Goal: Task Accomplishment & Management: Complete application form

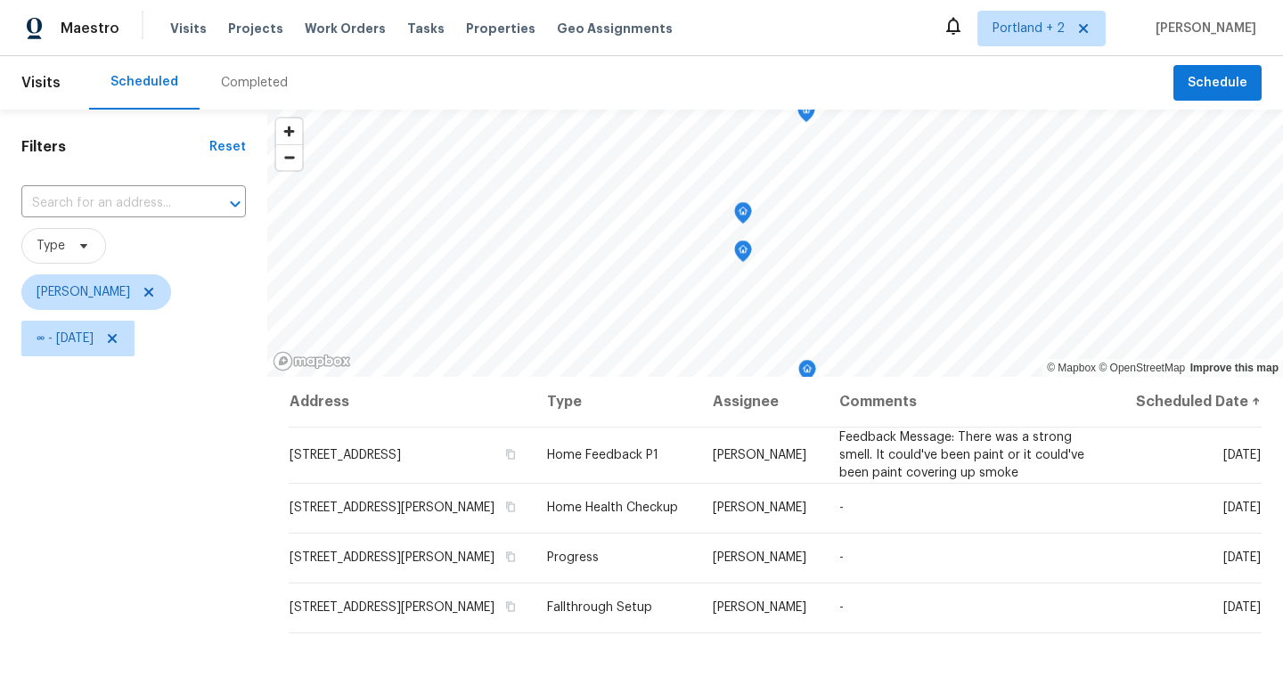
scroll to position [28, 0]
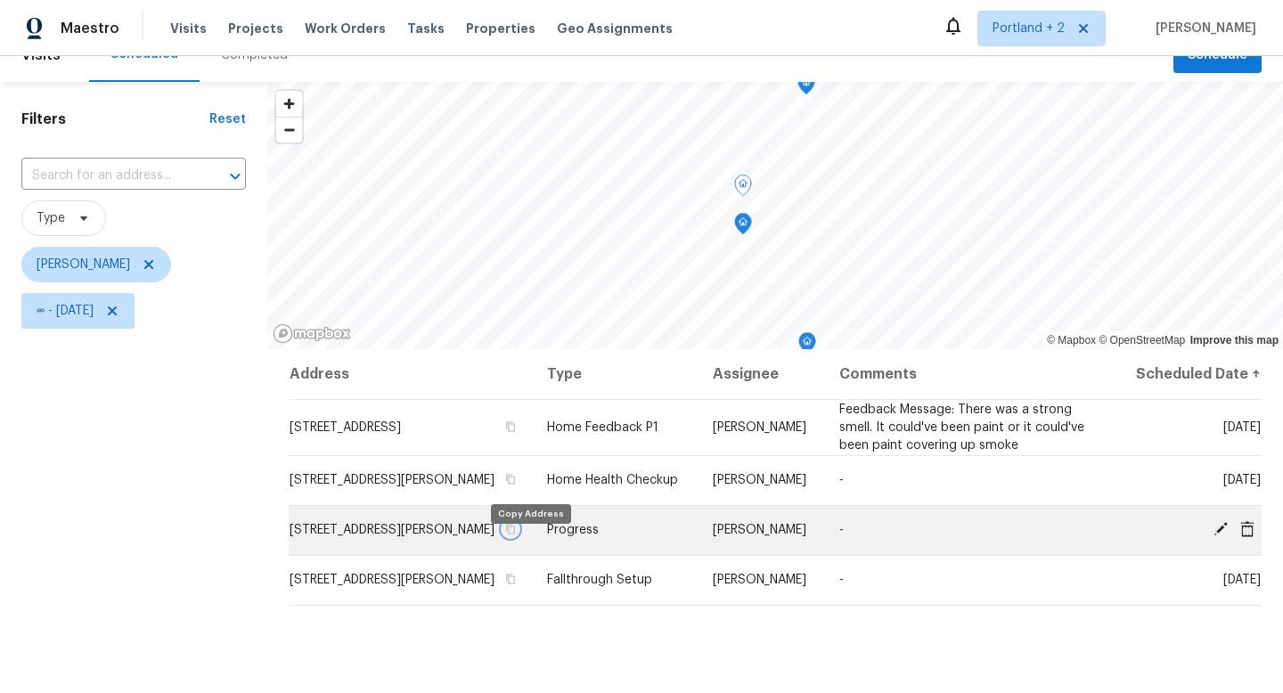
click at [516, 535] on icon "button" at bounding box center [511, 530] width 9 height 10
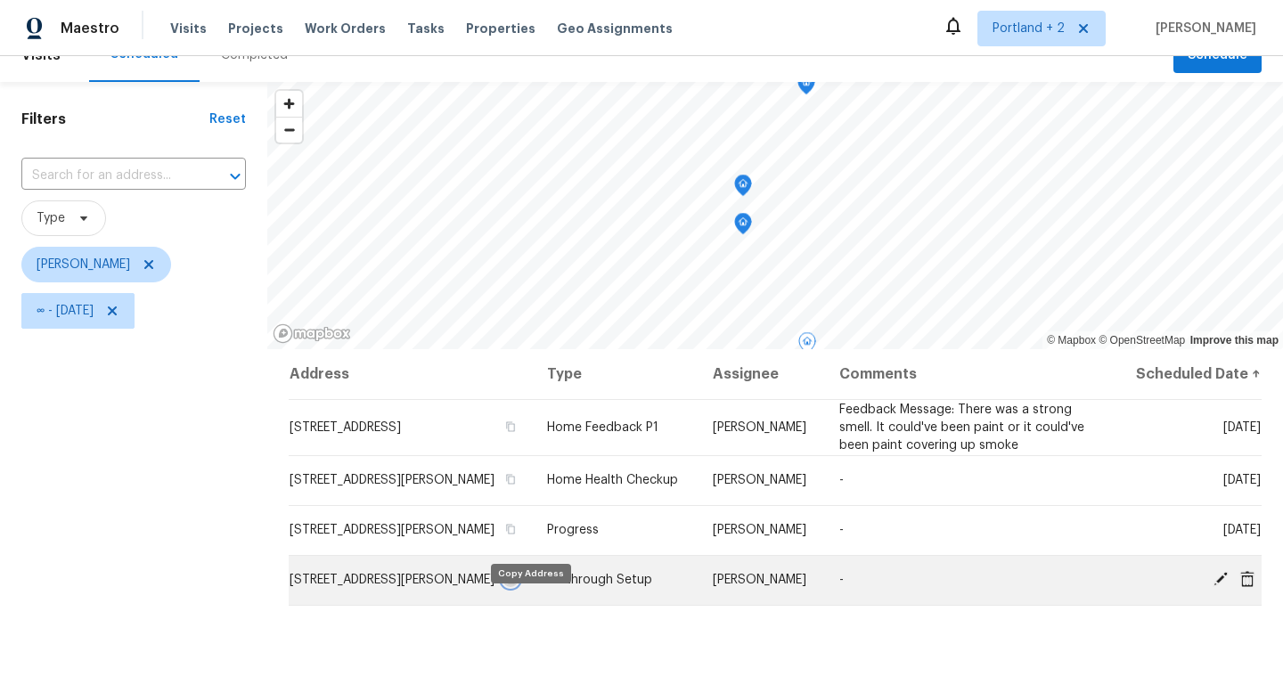
click at [516, 585] on icon "button" at bounding box center [511, 580] width 9 height 10
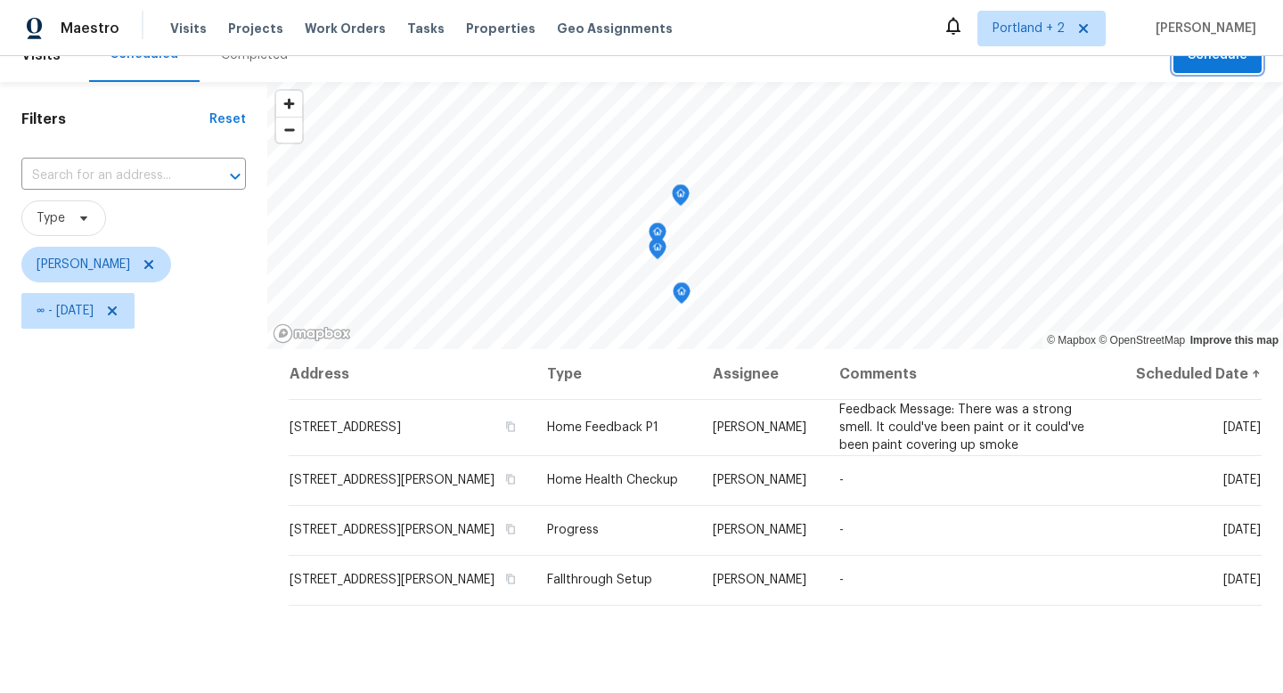
click at [1231, 61] on span "Schedule" at bounding box center [1218, 56] width 60 height 22
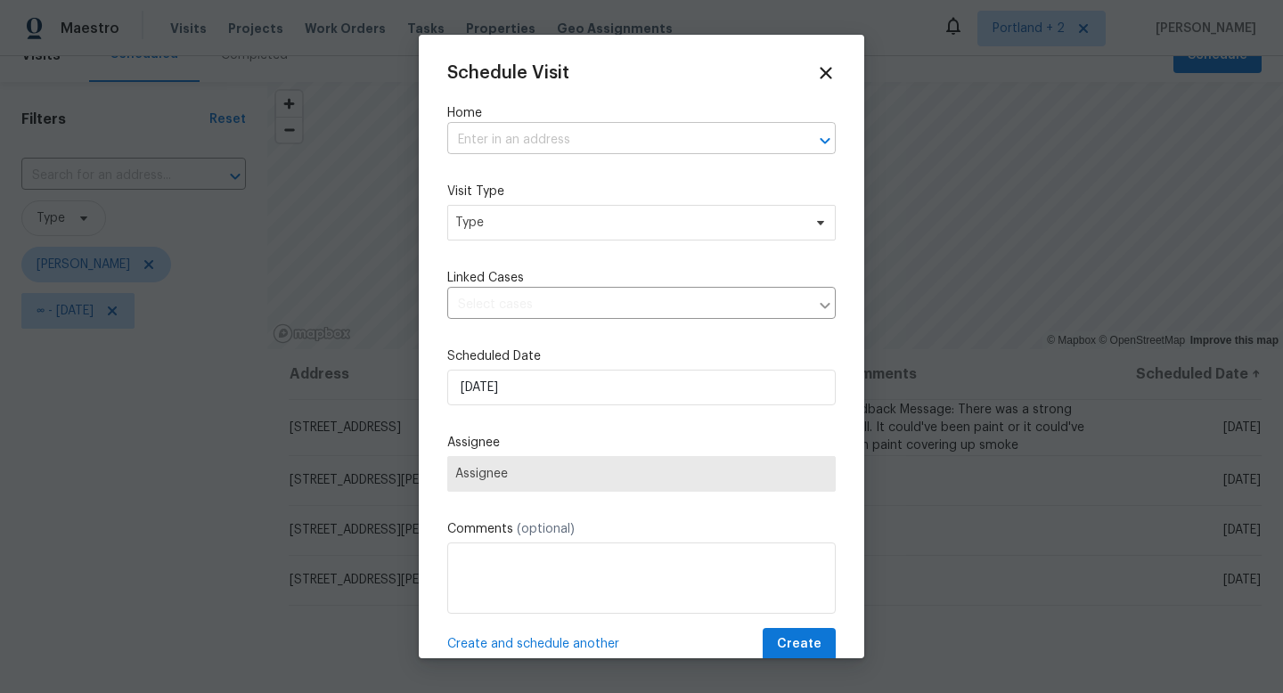
click at [614, 142] on input "text" at bounding box center [616, 141] width 339 height 28
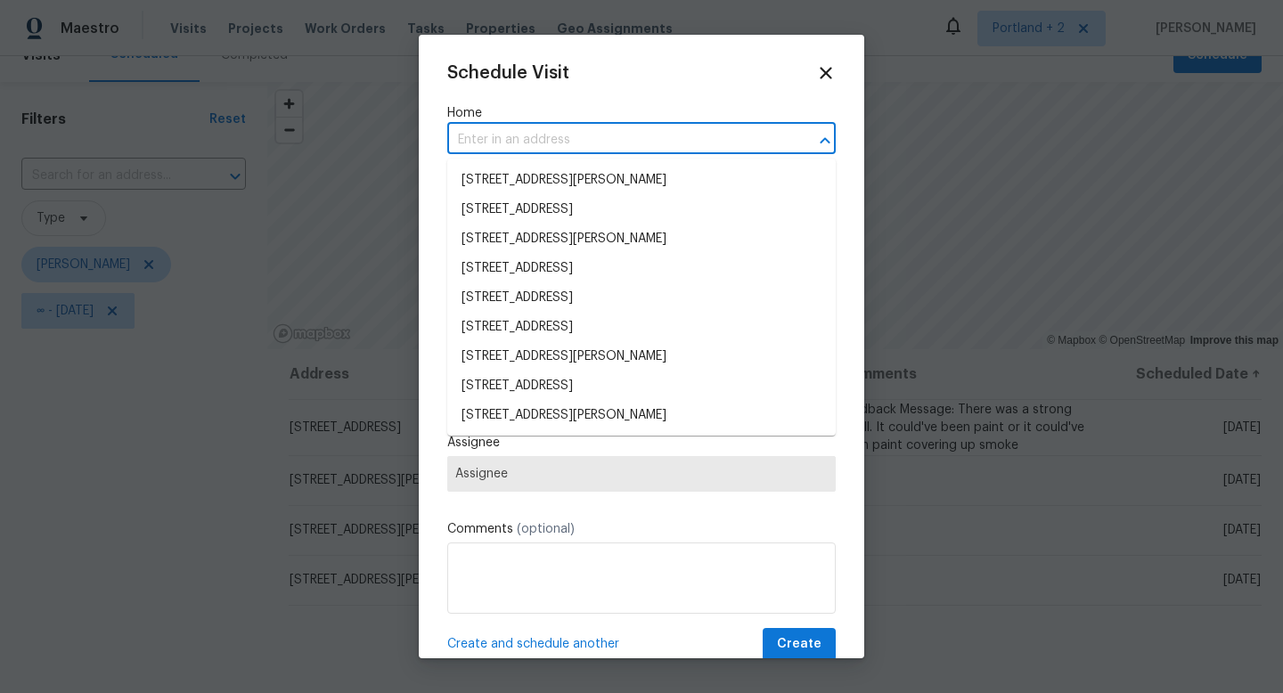
paste input "11574 SE Ross Rd, Happy Valley, OR 97086"
type input "11574 SE Ross Rd, Happy Valley, OR 97086"
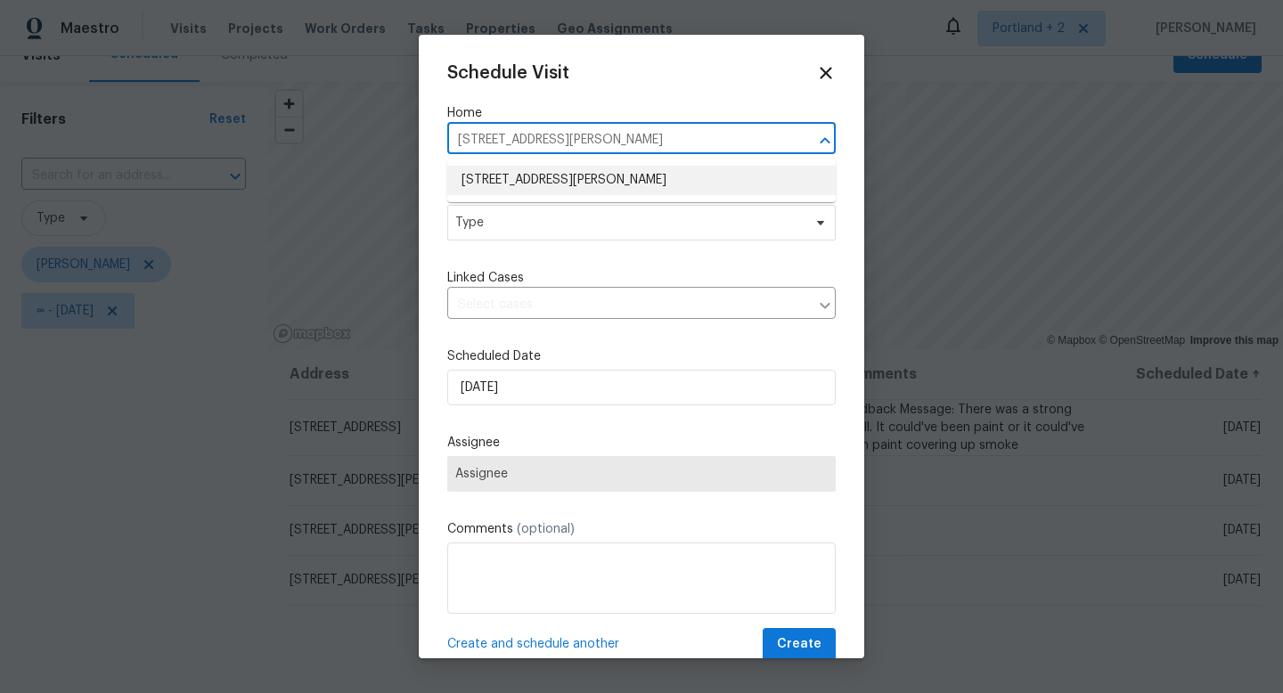
click at [584, 183] on li "11574 SE Ross Rd, Happy Valley, OR 97086" at bounding box center [641, 180] width 389 height 29
drag, startPoint x: 748, startPoint y: 141, endPoint x: 422, endPoint y: 140, distance: 325.3
click at [425, 140] on div "Schedule Visit Home 11574 SE Ross Rd, Happy Valley, OR 97086 ​ Visit Type Type …" at bounding box center [642, 347] width 446 height 624
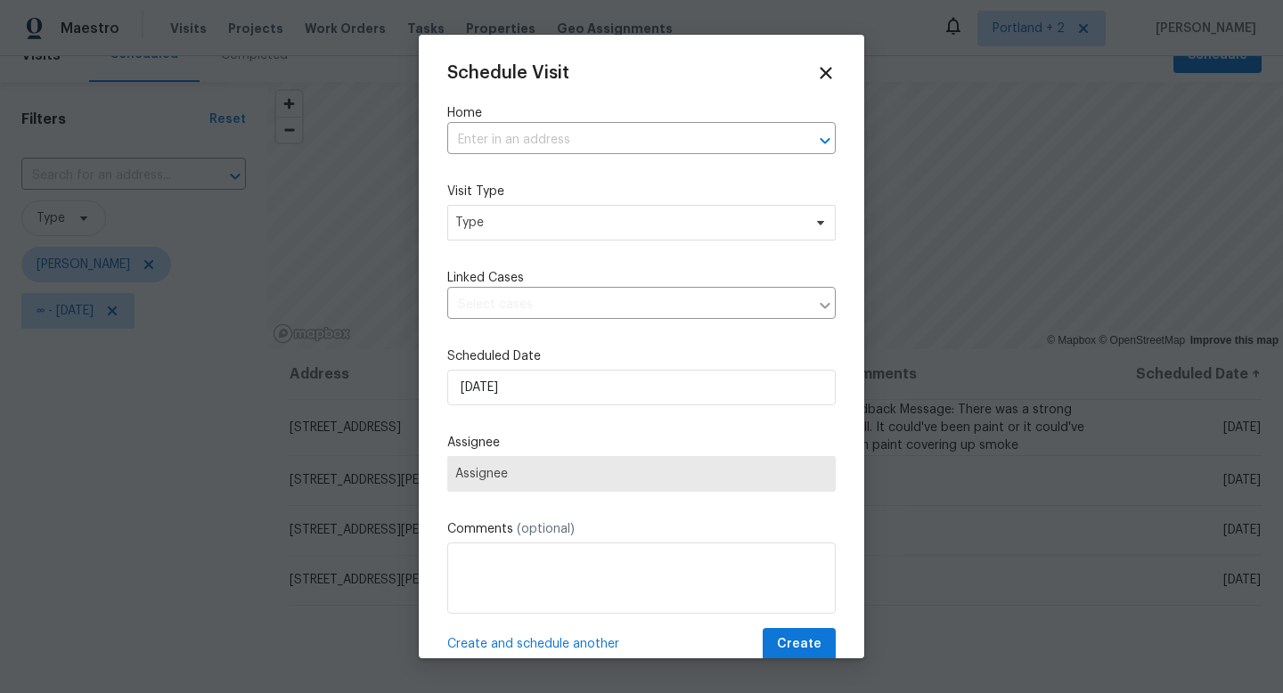
click at [525, 160] on div "Schedule Visit Home ​ Visit Type Type Linked Cases ​ Scheduled Date 9/4/2025 As…" at bounding box center [641, 362] width 389 height 598
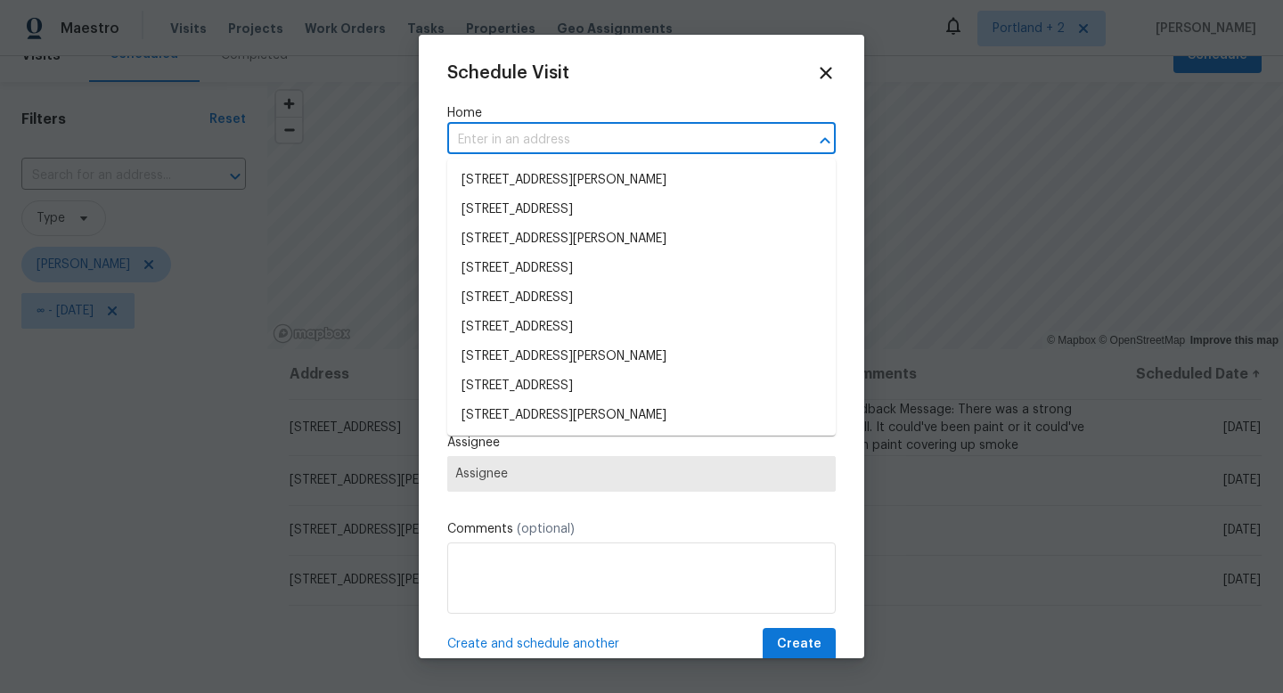
click at [537, 139] on input "text" at bounding box center [616, 141] width 339 height 28
paste input "7074 NW 168th Ave Portland OR 97229"
type input "7074 NW 168th Ave Portland OR 97229"
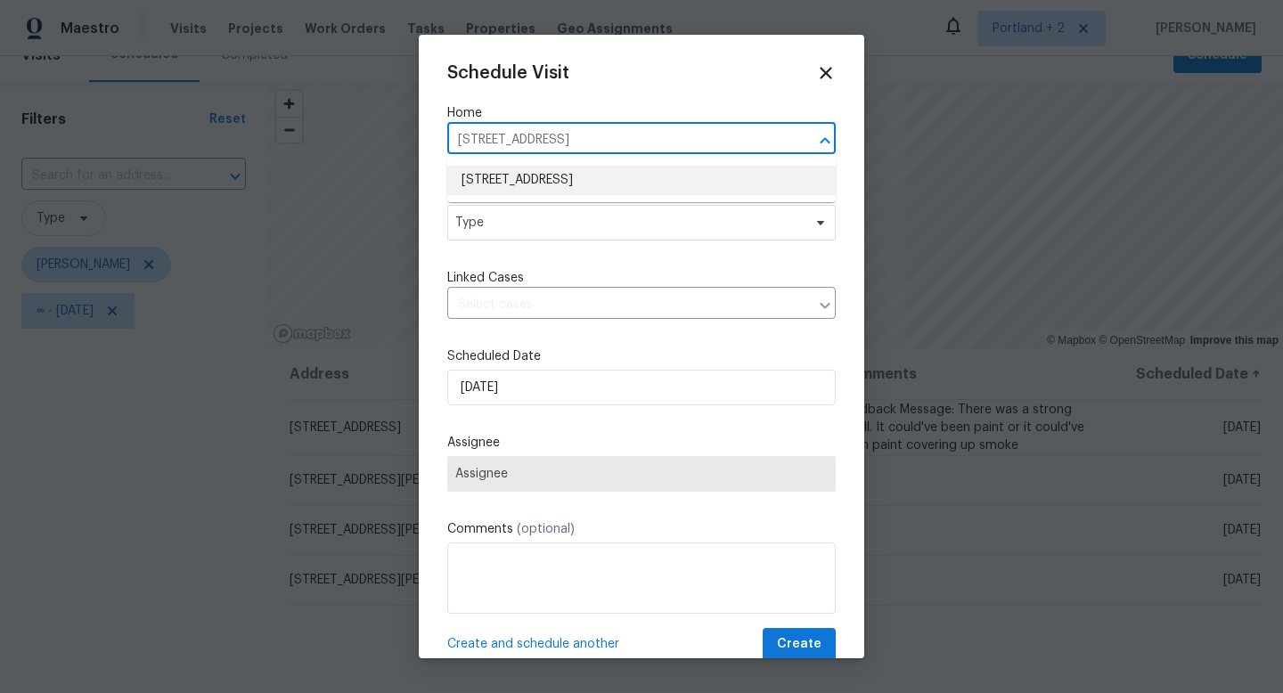
click at [537, 174] on li "7074 NW 168th Ave, Portland, OR 97229" at bounding box center [641, 180] width 389 height 29
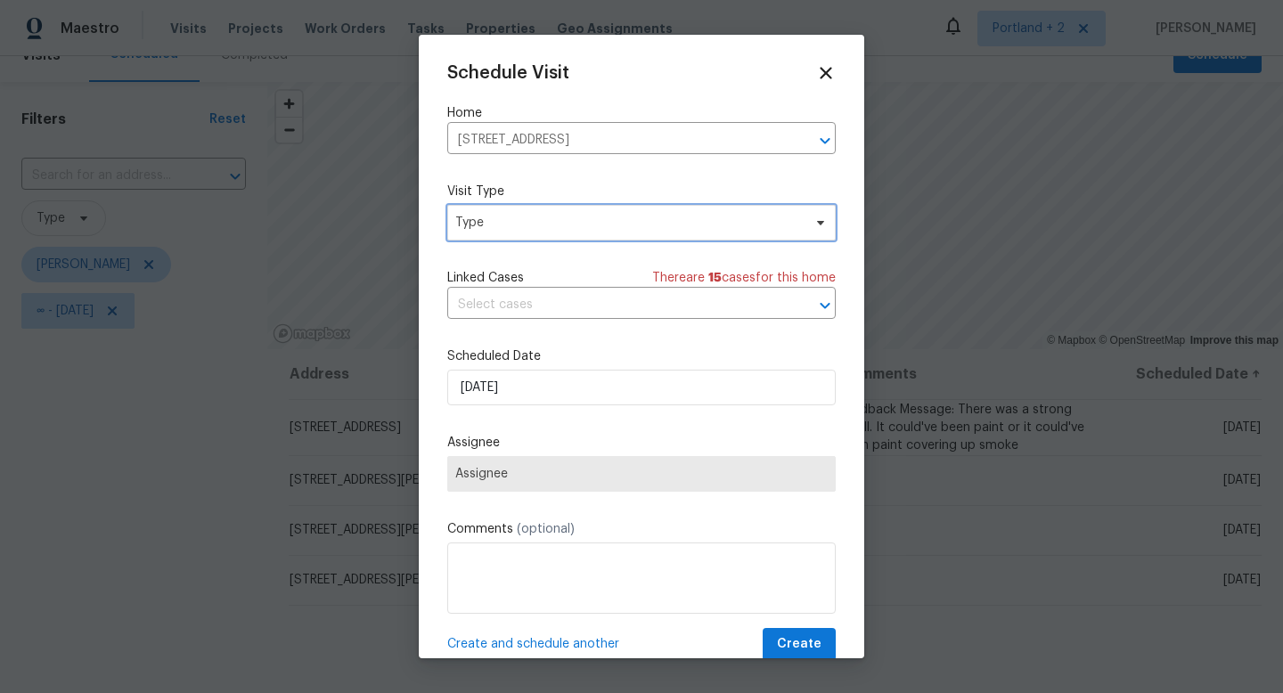
click at [537, 217] on span "Type" at bounding box center [628, 223] width 347 height 18
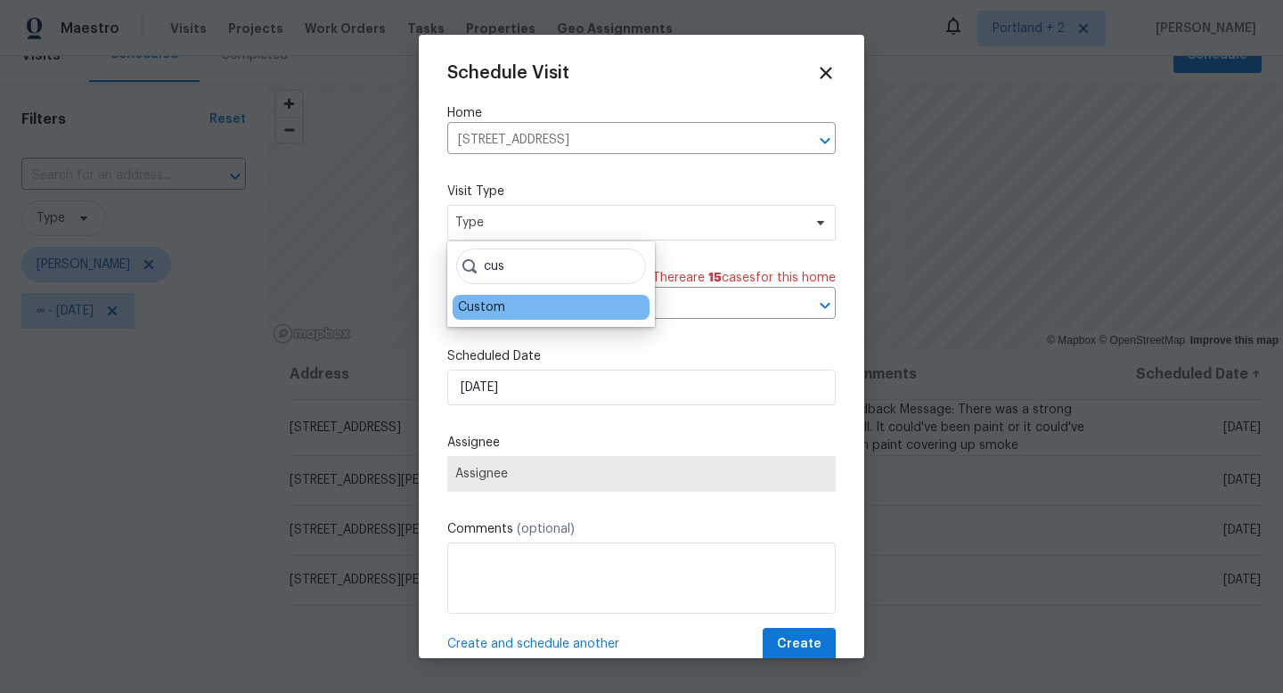
type input "cus"
click at [492, 314] on div "Custom" at bounding box center [481, 308] width 47 height 18
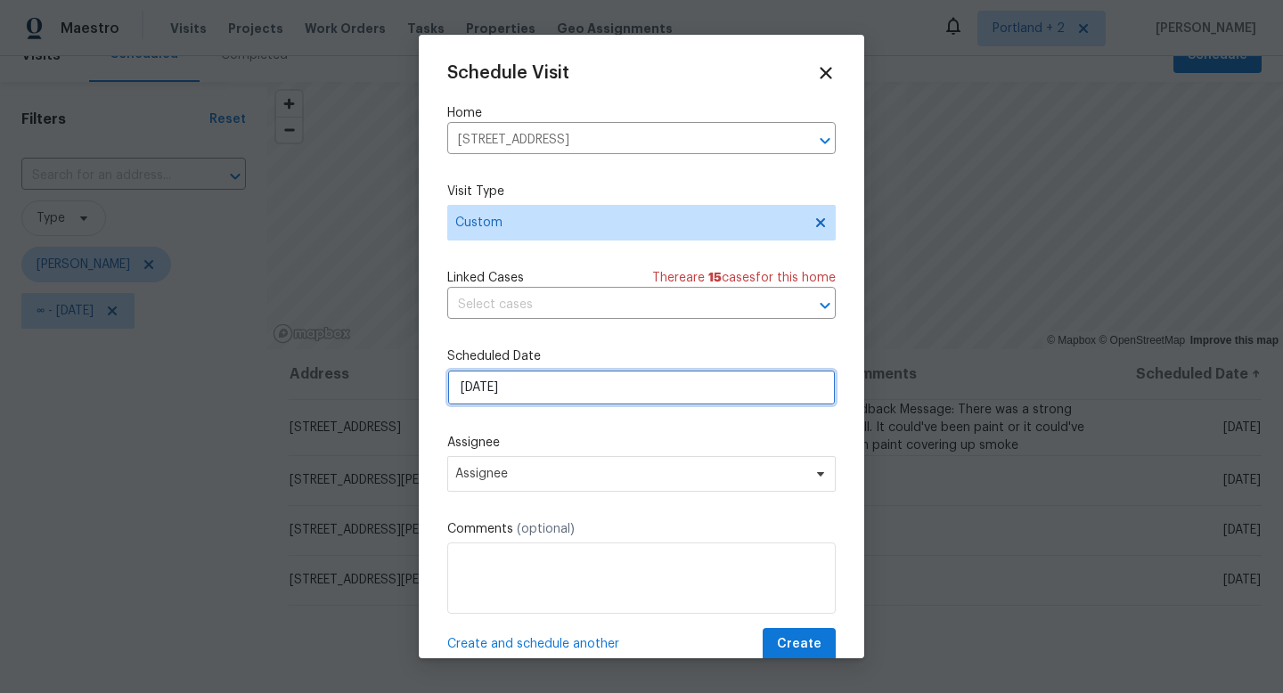
click at [519, 389] on input "9/4/2025" at bounding box center [641, 388] width 389 height 36
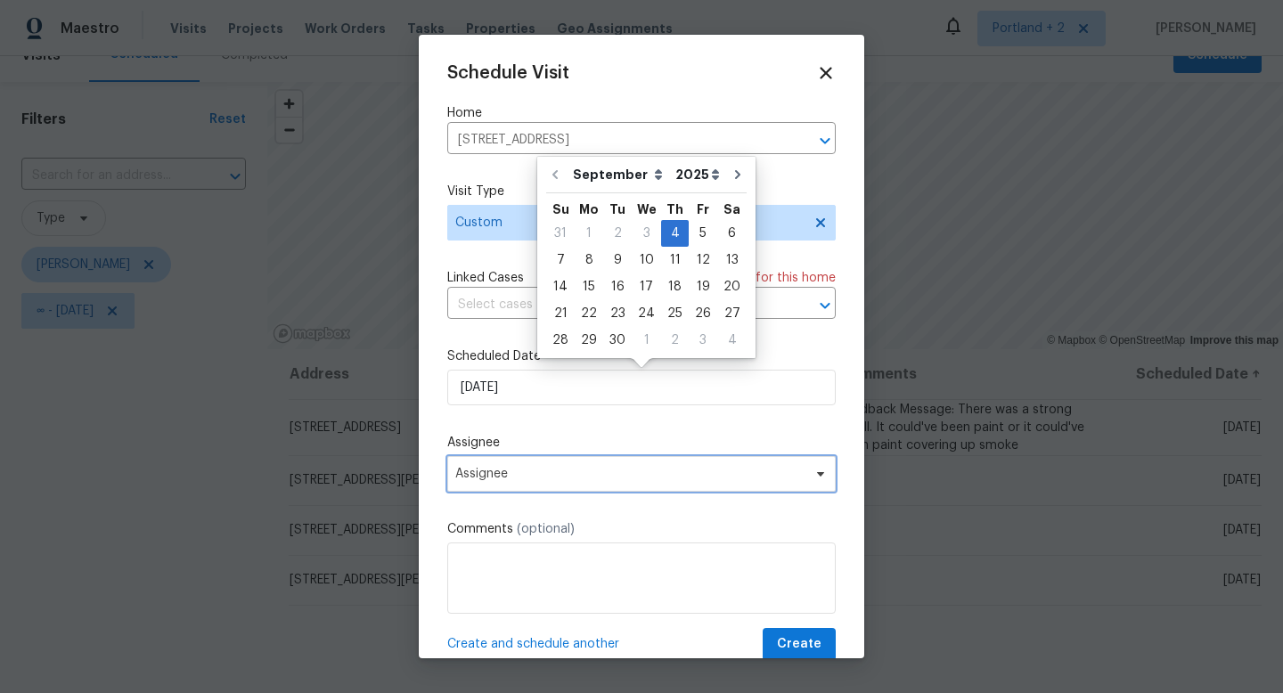
click at [560, 486] on span "Assignee" at bounding box center [641, 474] width 389 height 36
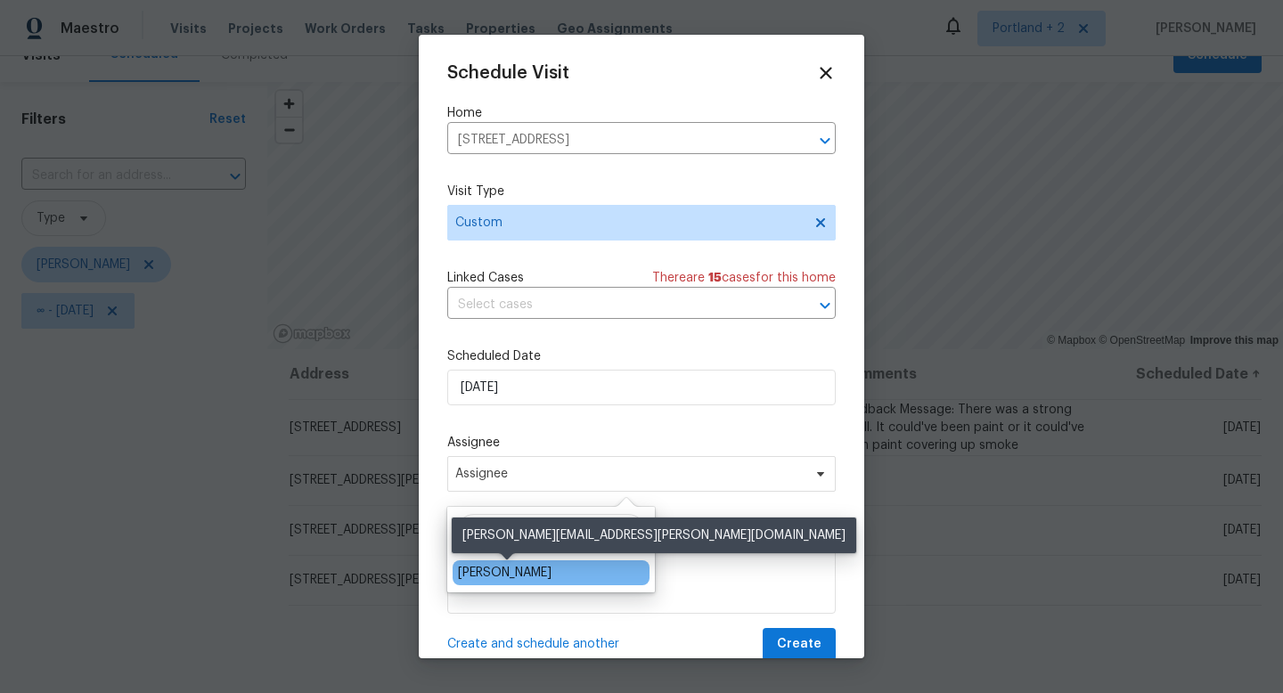
type input "kare"
click at [504, 573] on div "[PERSON_NAME]" at bounding box center [505, 573] width 94 height 18
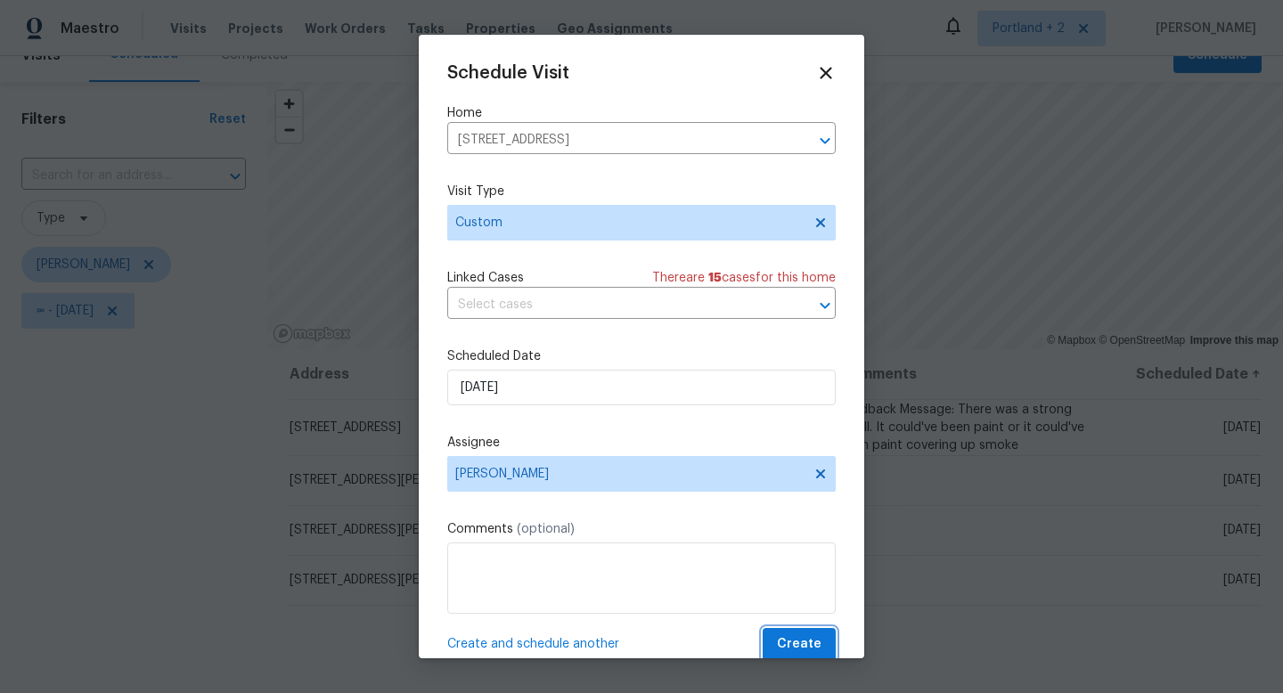
click at [785, 644] on span "Create" at bounding box center [799, 645] width 45 height 22
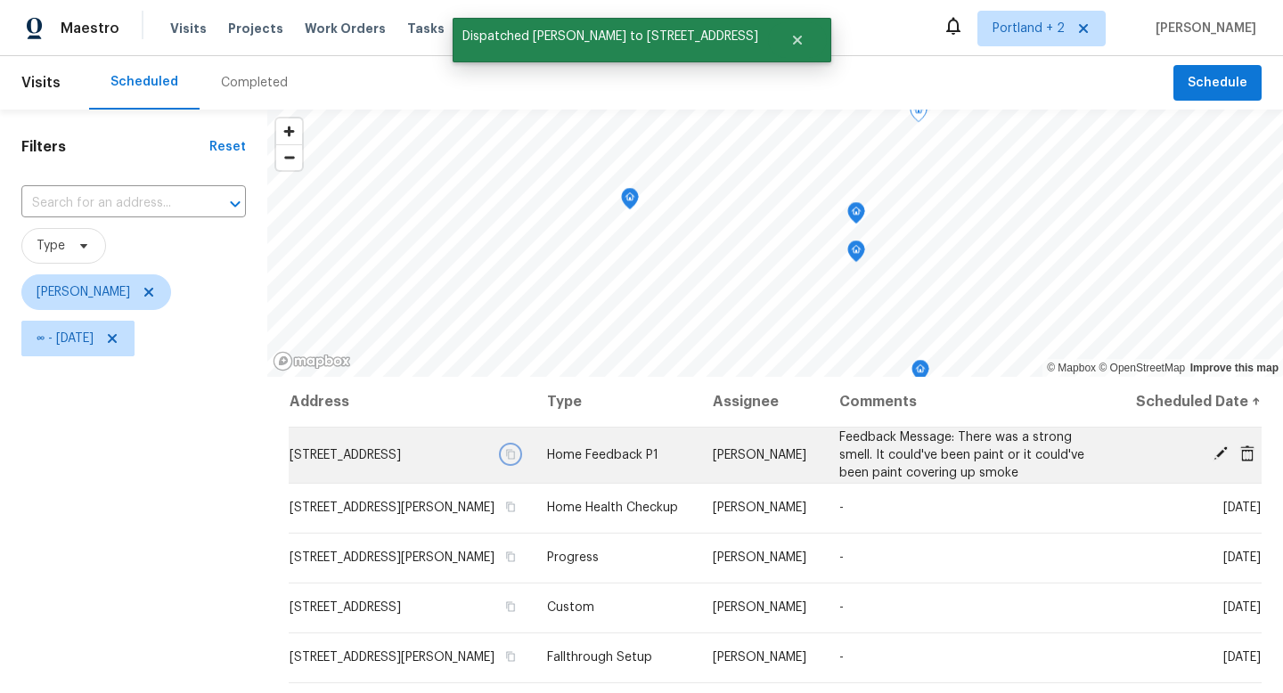
click at [516, 459] on icon "button" at bounding box center [511, 454] width 9 height 10
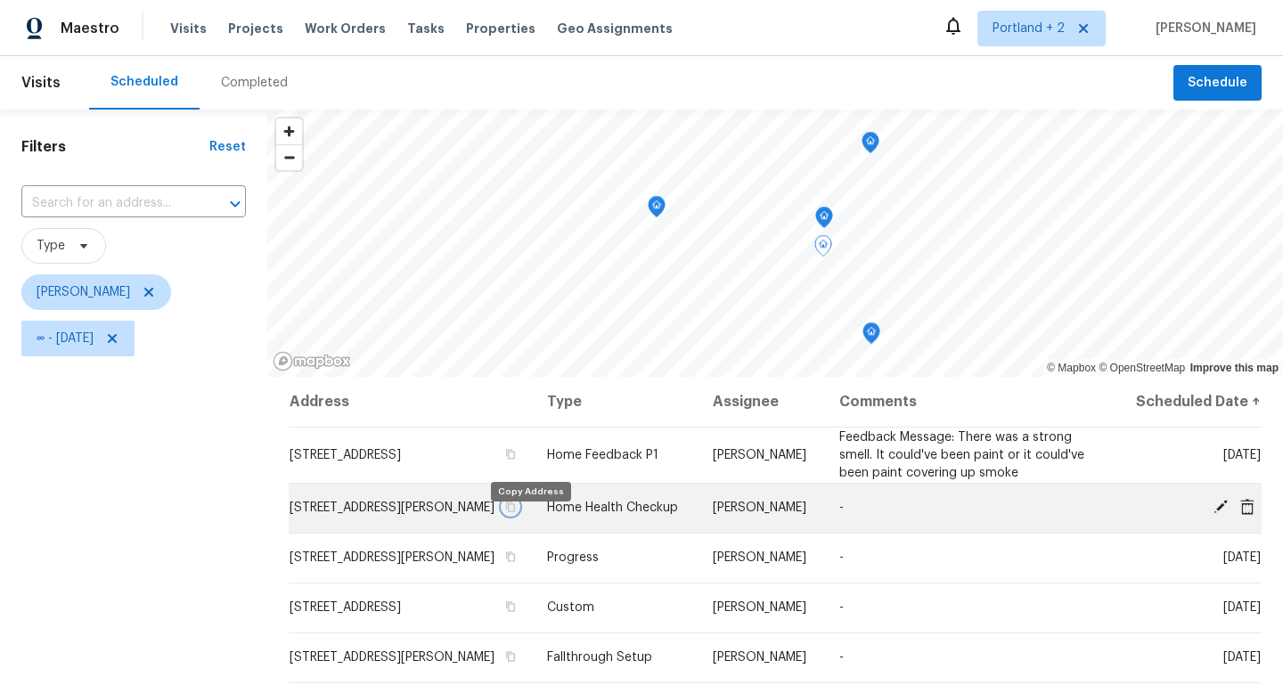
click at [516, 512] on icon "button" at bounding box center [511, 508] width 9 height 10
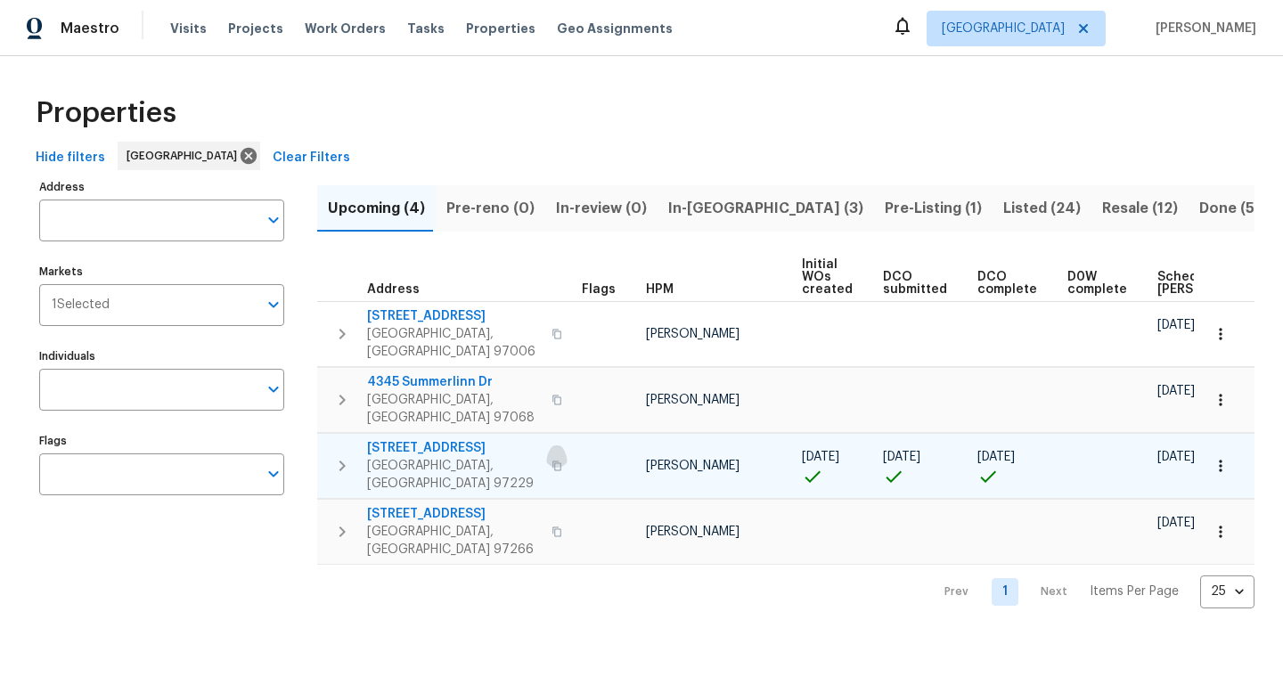
click at [552, 461] on icon "button" at bounding box center [557, 466] width 11 height 11
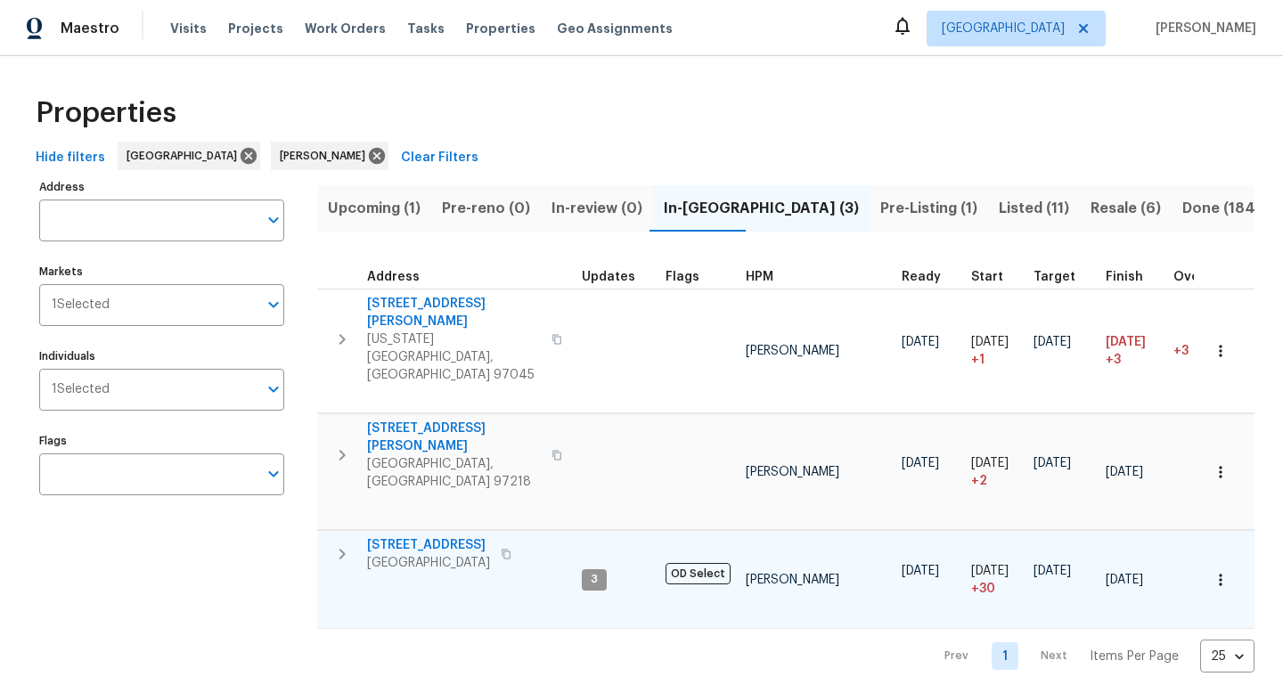
click at [512, 549] on icon "button" at bounding box center [506, 554] width 11 height 11
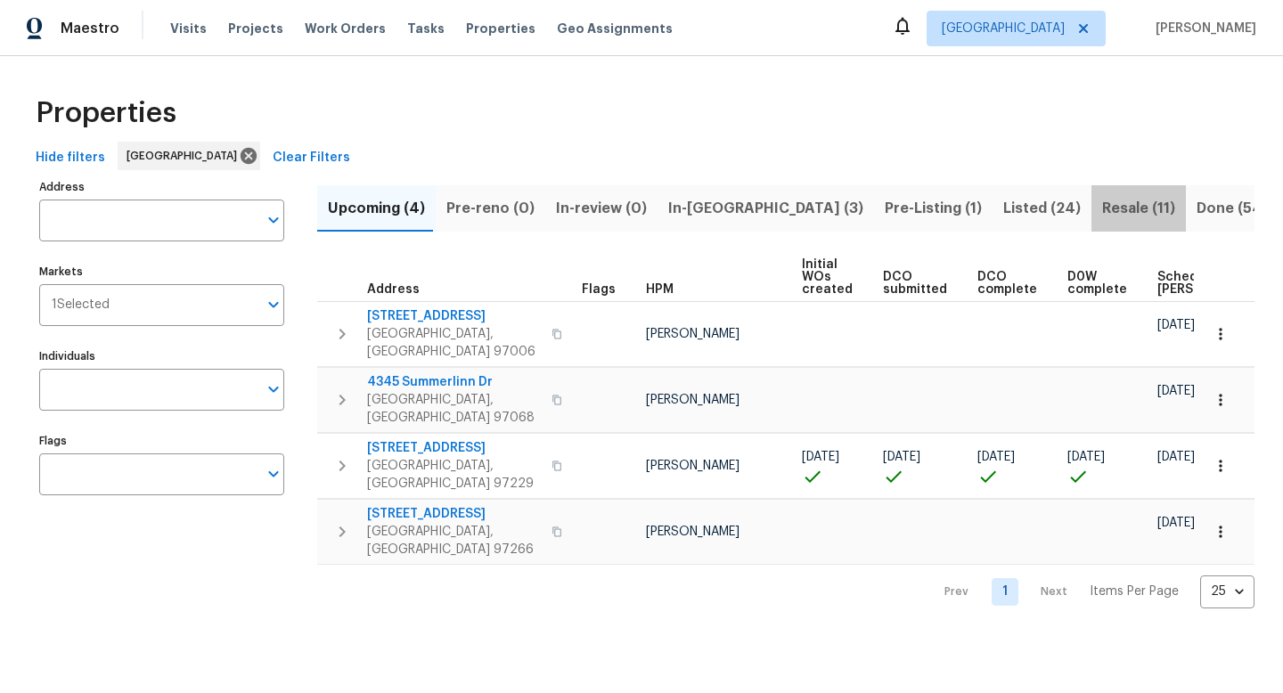
click at [1102, 214] on span "Resale (11)" at bounding box center [1138, 208] width 73 height 25
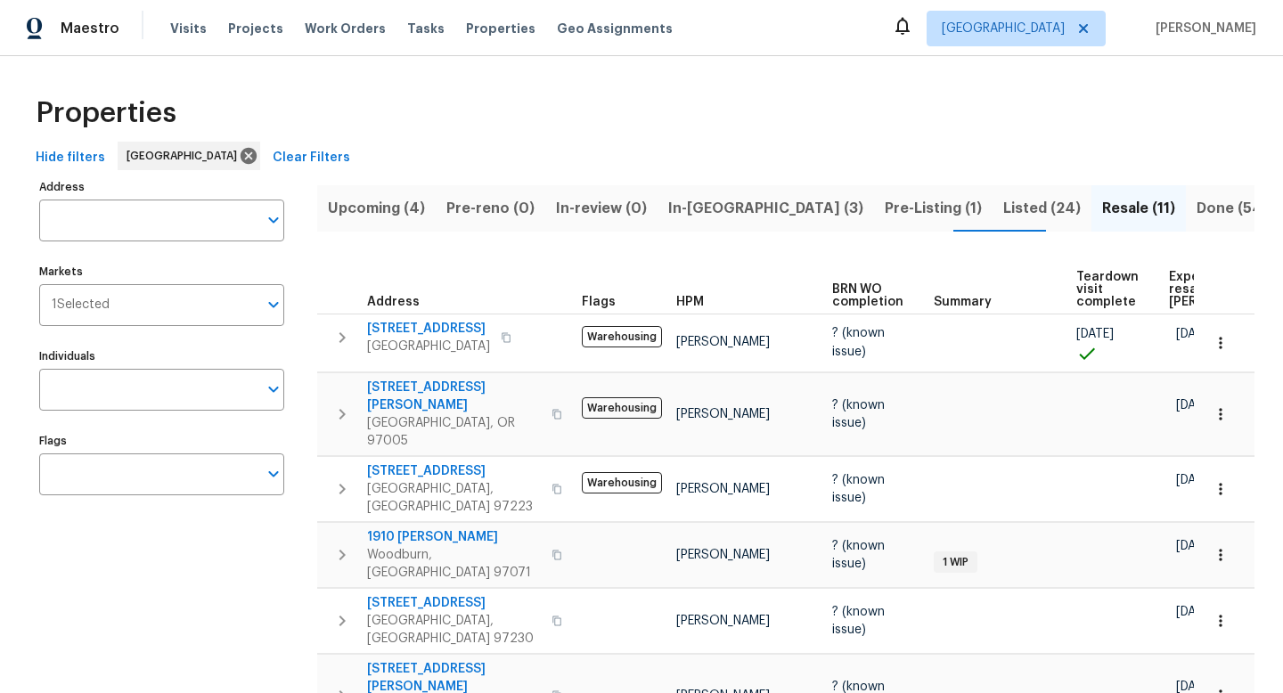
click at [1169, 279] on span "Expected resale COE" at bounding box center [1219, 289] width 101 height 37
